Goal: Task Accomplishment & Management: Use online tool/utility

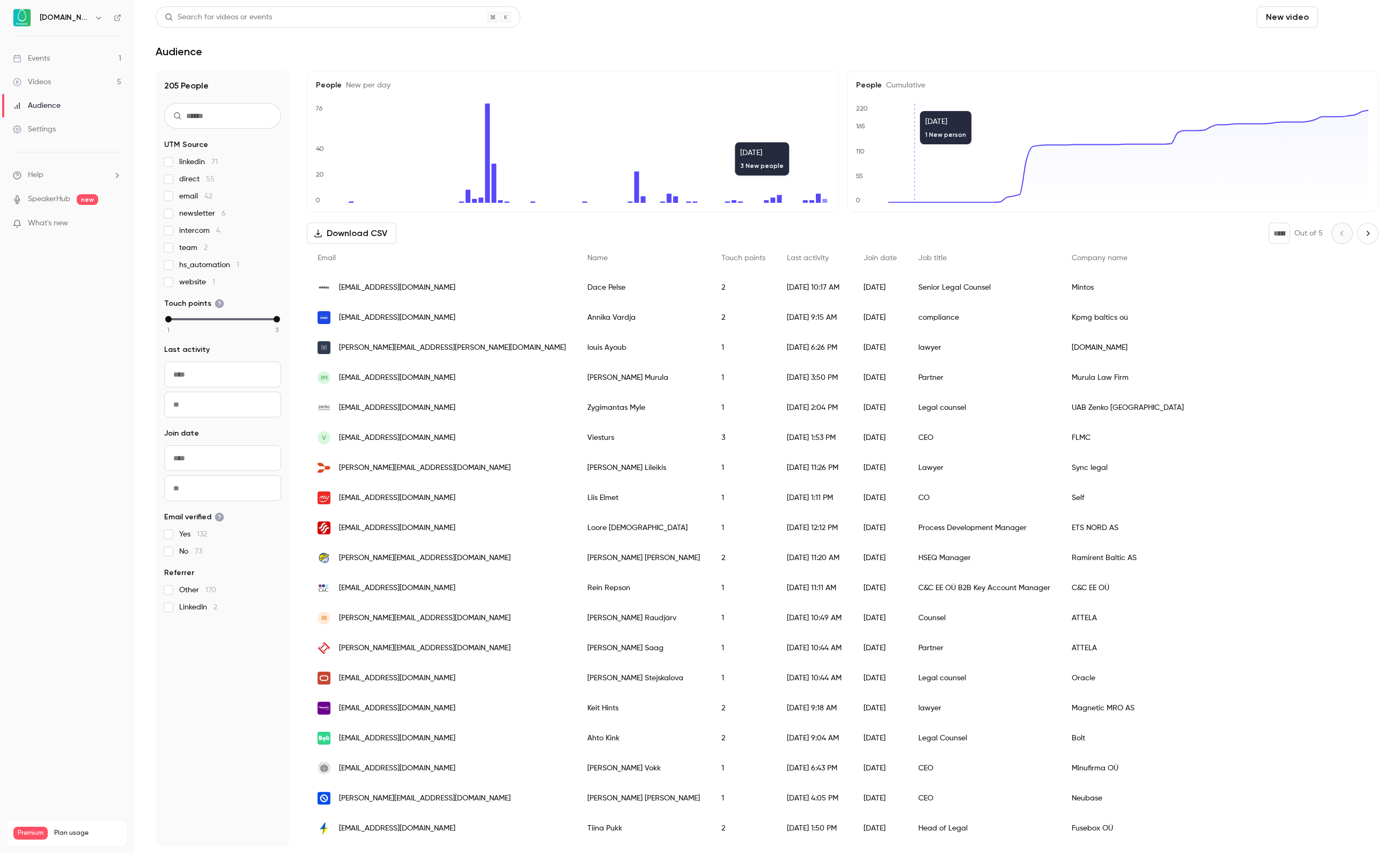
click at [1322, 16] on button "Schedule" at bounding box center [1350, 17] width 56 height 21
click at [1082, 51] on div "One time event" at bounding box center [1114, 46] width 81 height 11
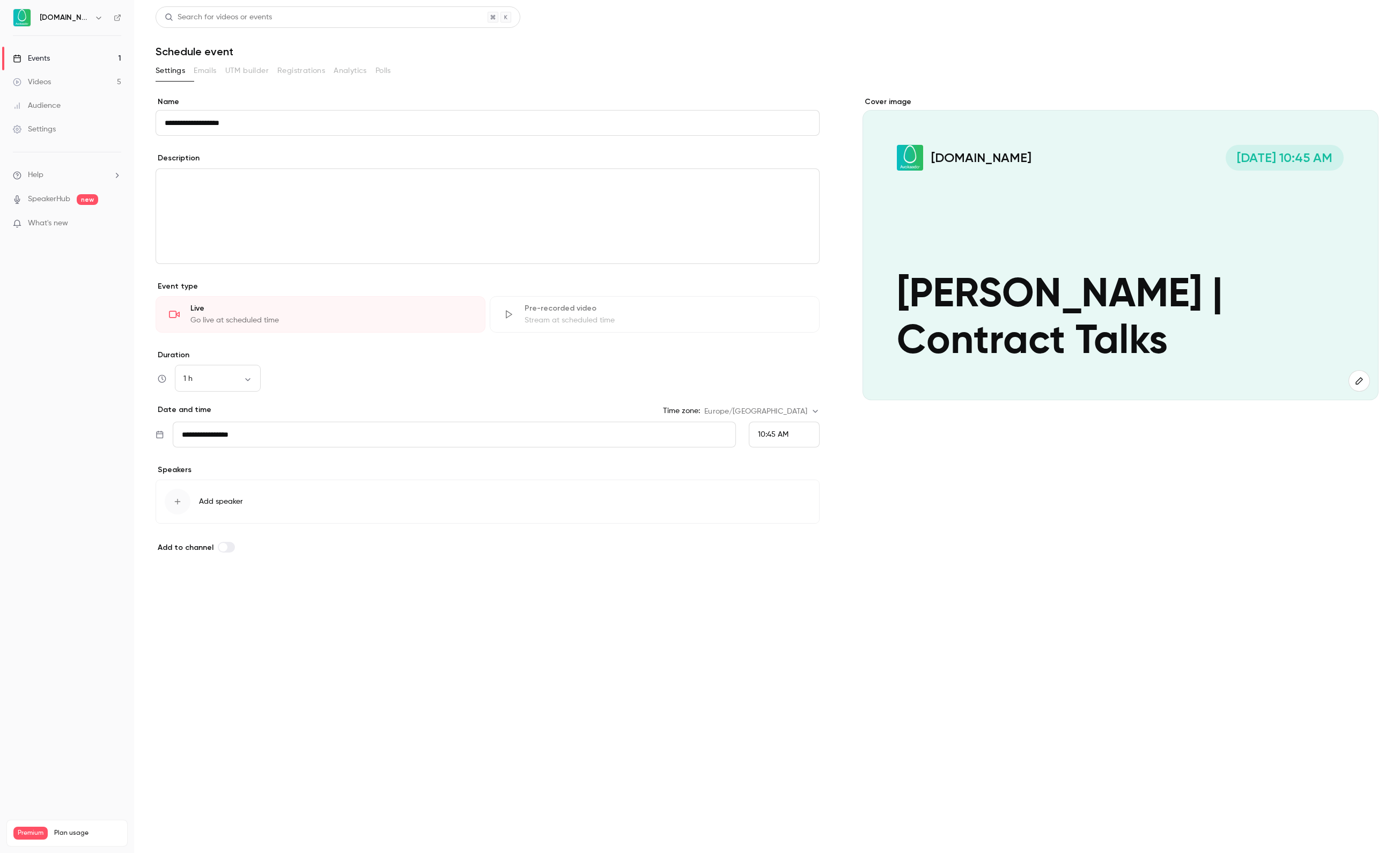
type input "**********"
click at [187, 601] on button "Save" at bounding box center [174, 589] width 39 height 21
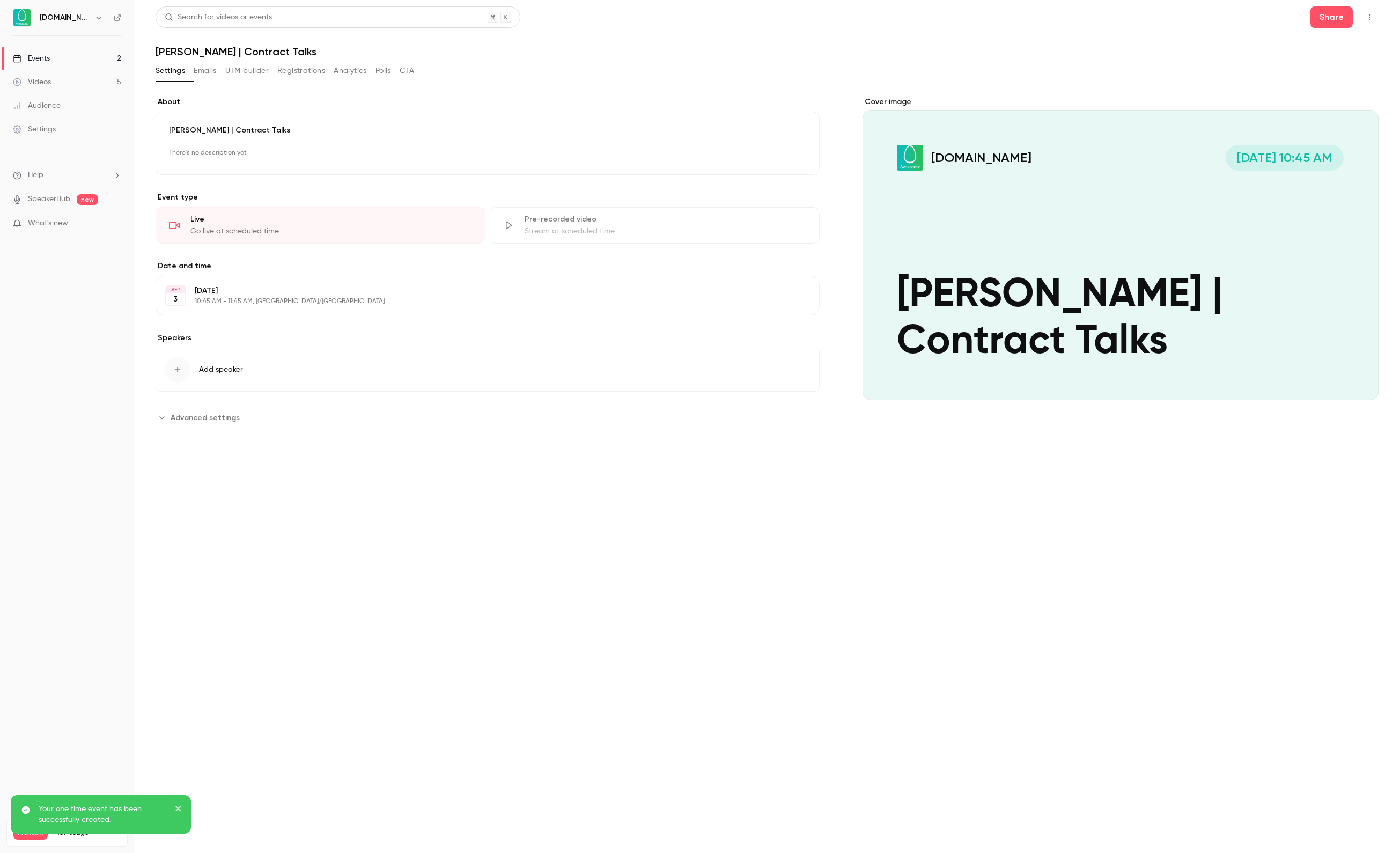
click at [67, 51] on link "Events 2" at bounding box center [67, 59] width 134 height 23
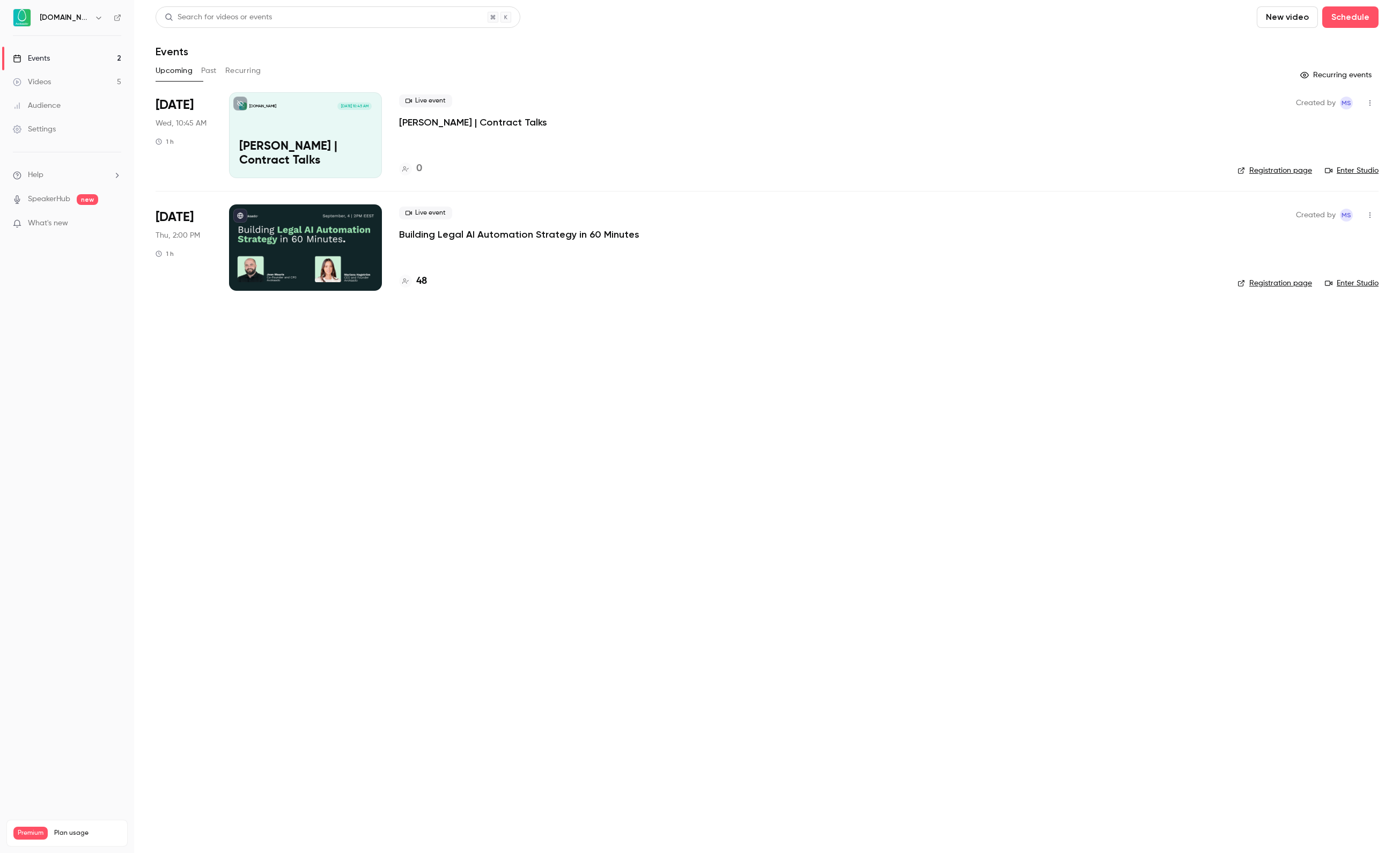
click at [1370, 104] on icon "button" at bounding box center [1369, 103] width 1 height 6
click at [1308, 160] on div "Invite to Studio" at bounding box center [1328, 158] width 81 height 11
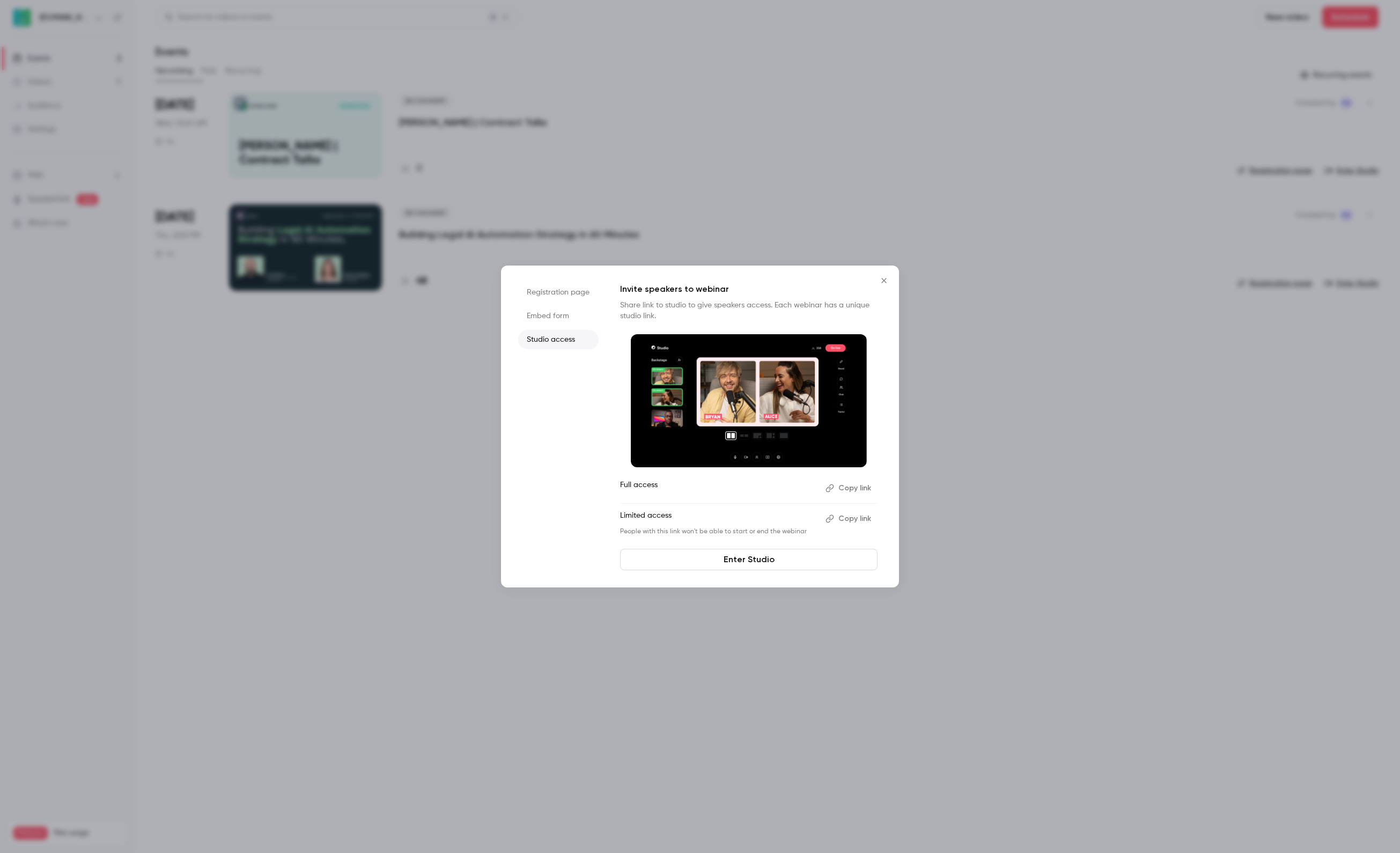
click at [854, 491] on button "Copy link" at bounding box center [849, 488] width 56 height 17
